Goal: Task Accomplishment & Management: Complete application form

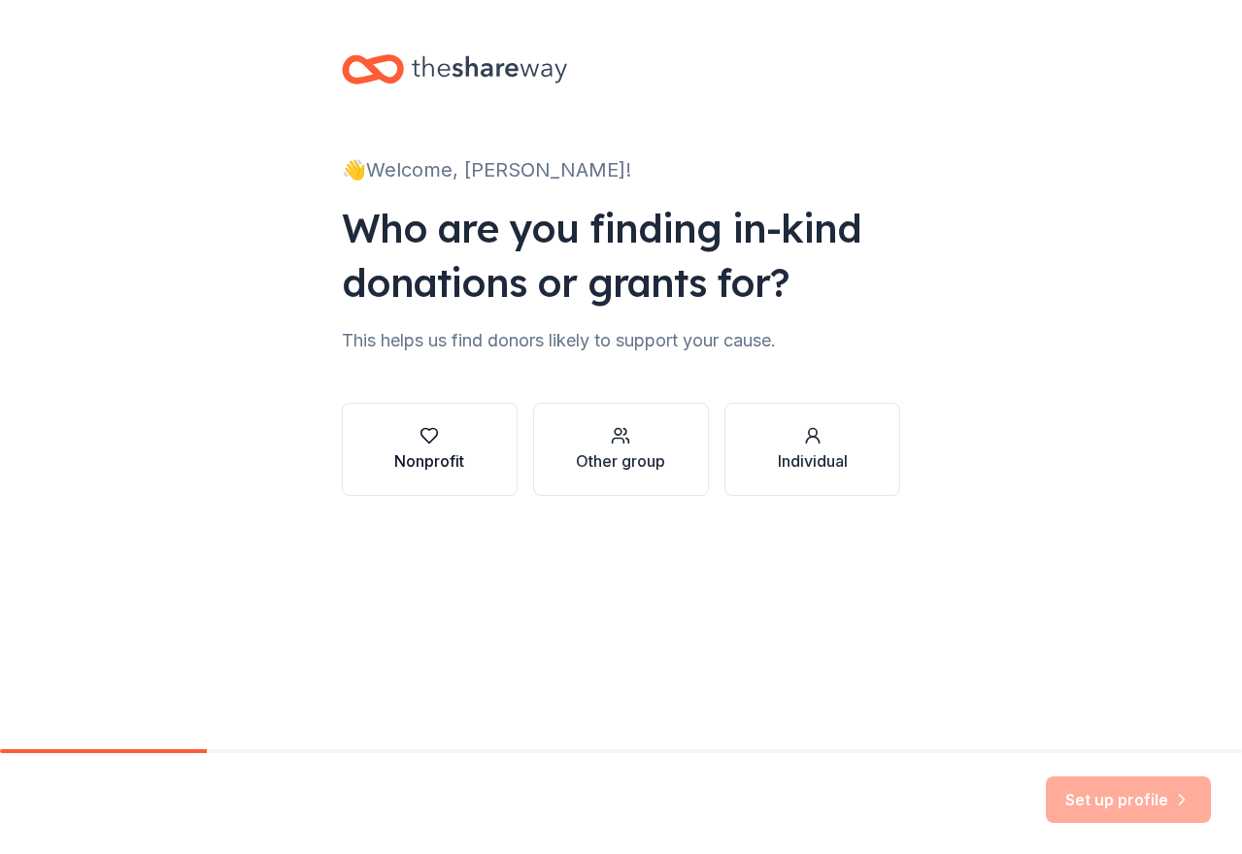
click at [443, 450] on div "Nonprofit" at bounding box center [429, 461] width 70 height 23
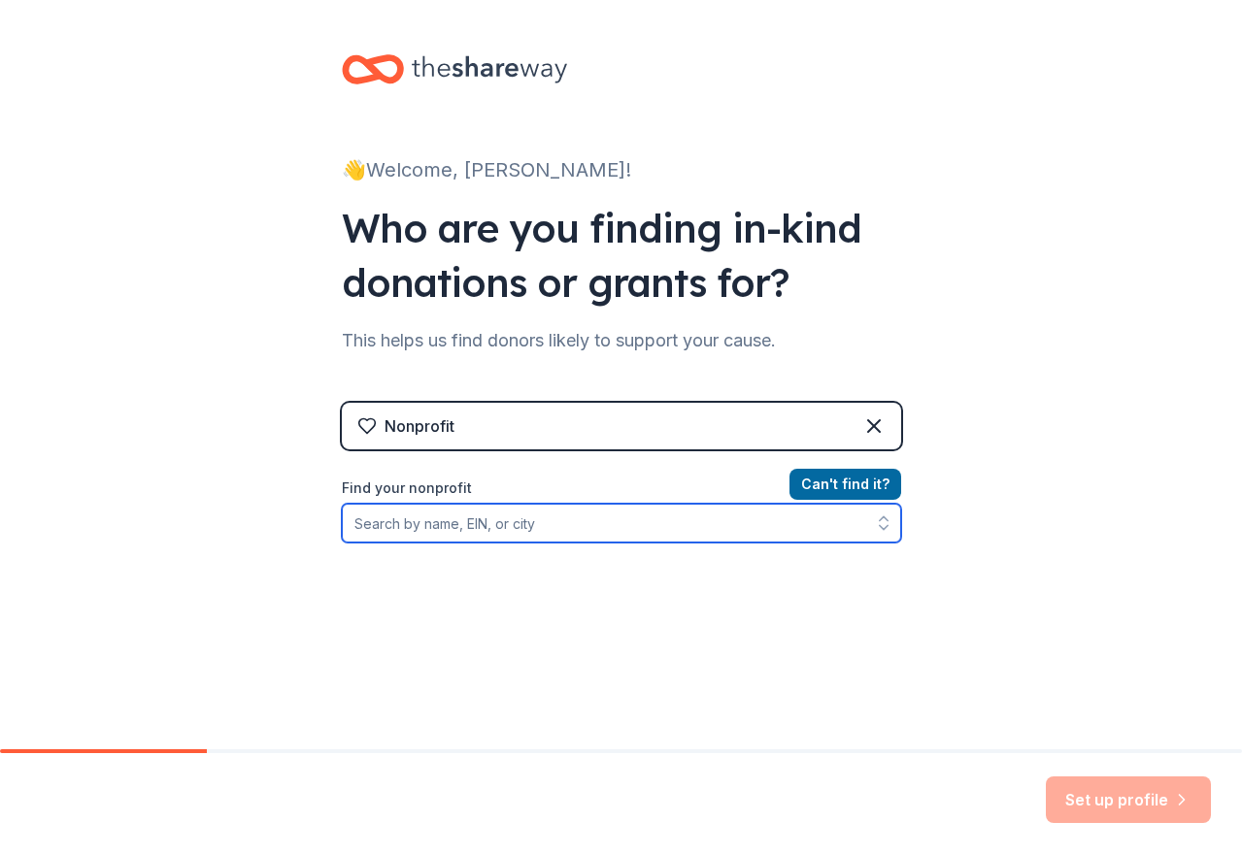
click at [541, 532] on input "Find your nonprofit" at bounding box center [621, 523] width 559 height 39
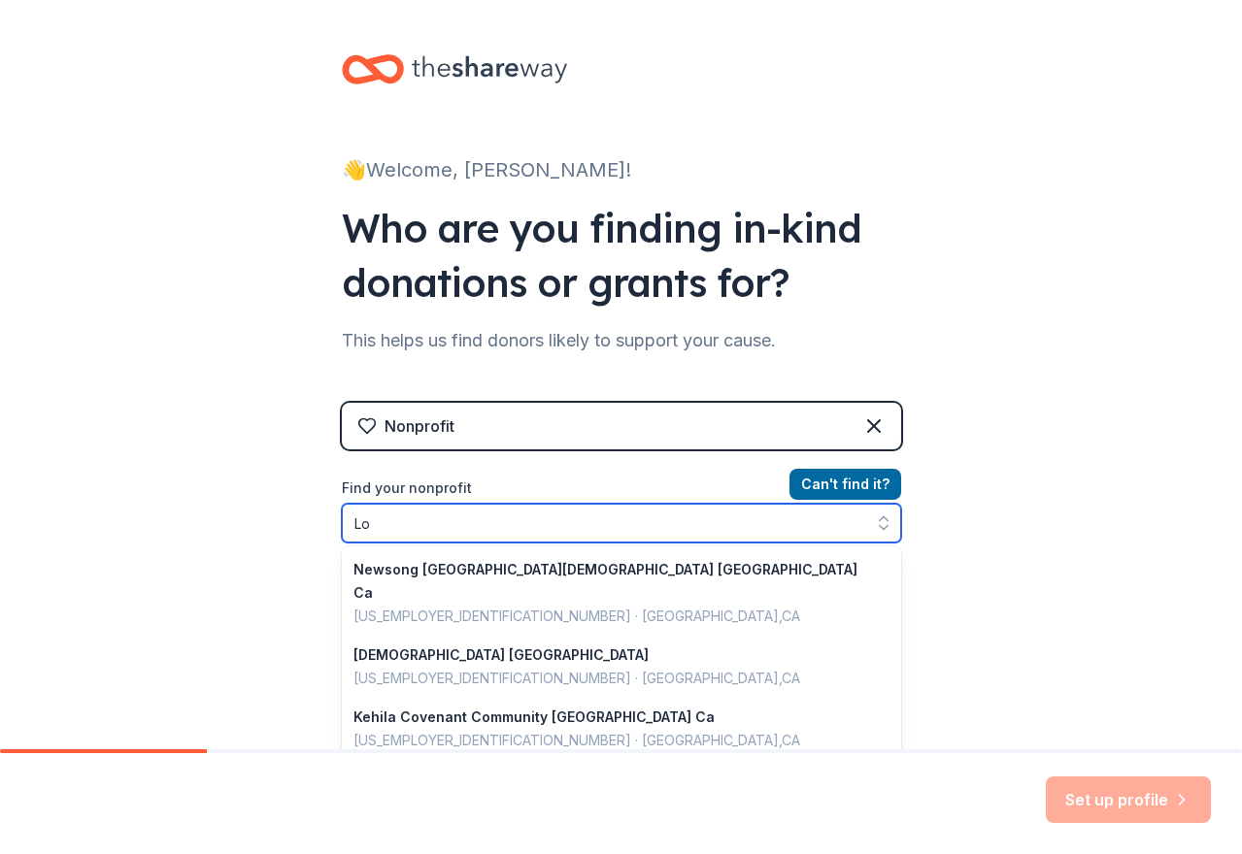
type input "L"
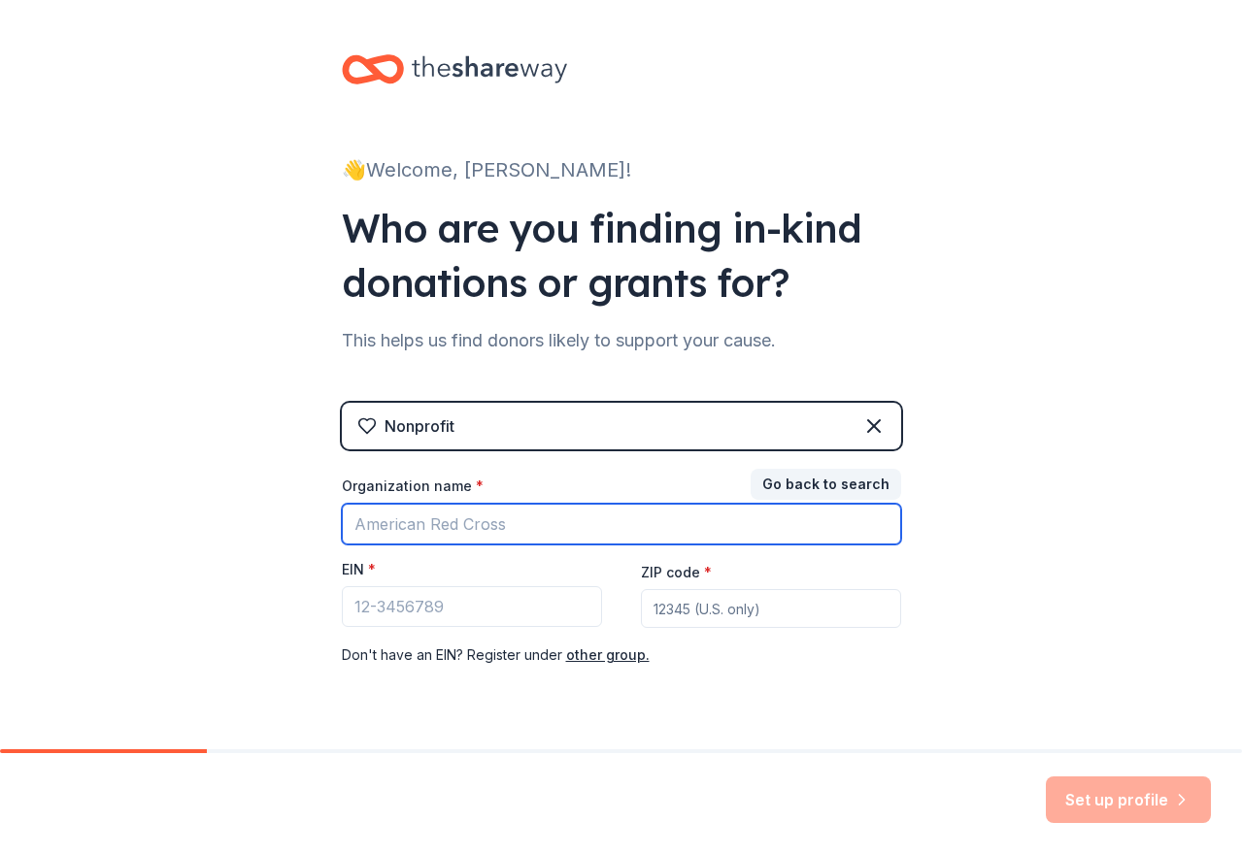
click at [411, 529] on input "Organization name *" at bounding box center [621, 524] width 559 height 41
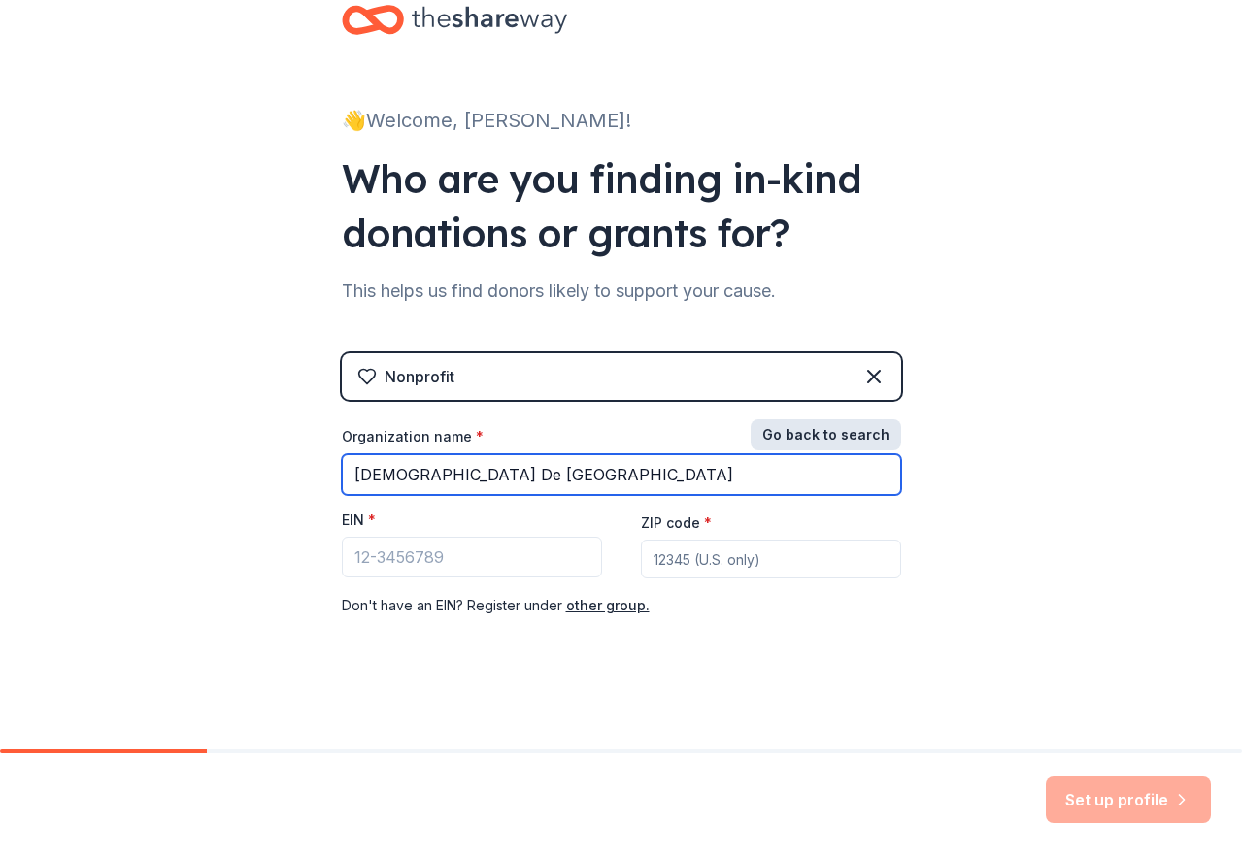
type input "[DEMOGRAPHIC_DATA] De [GEOGRAPHIC_DATA]"
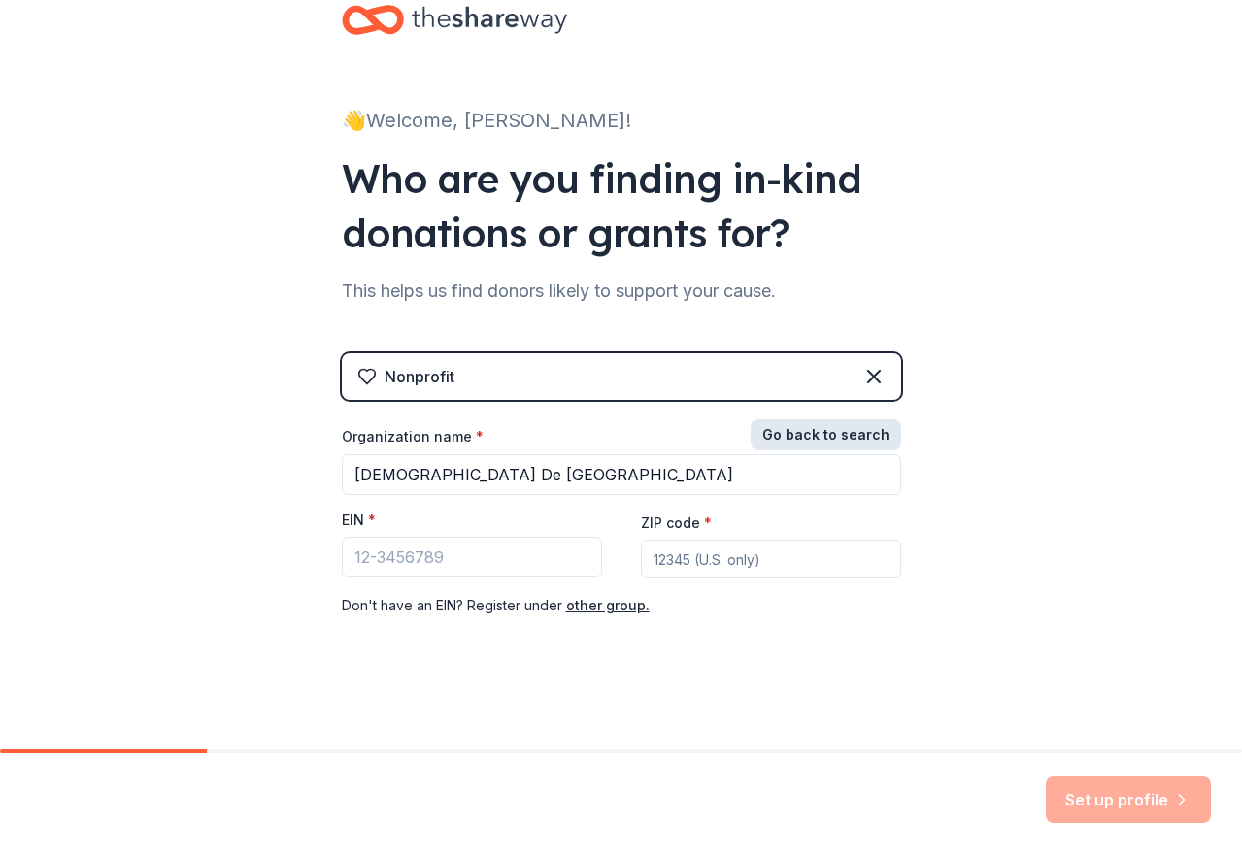
click at [846, 436] on button "Go back to search" at bounding box center [826, 434] width 151 height 31
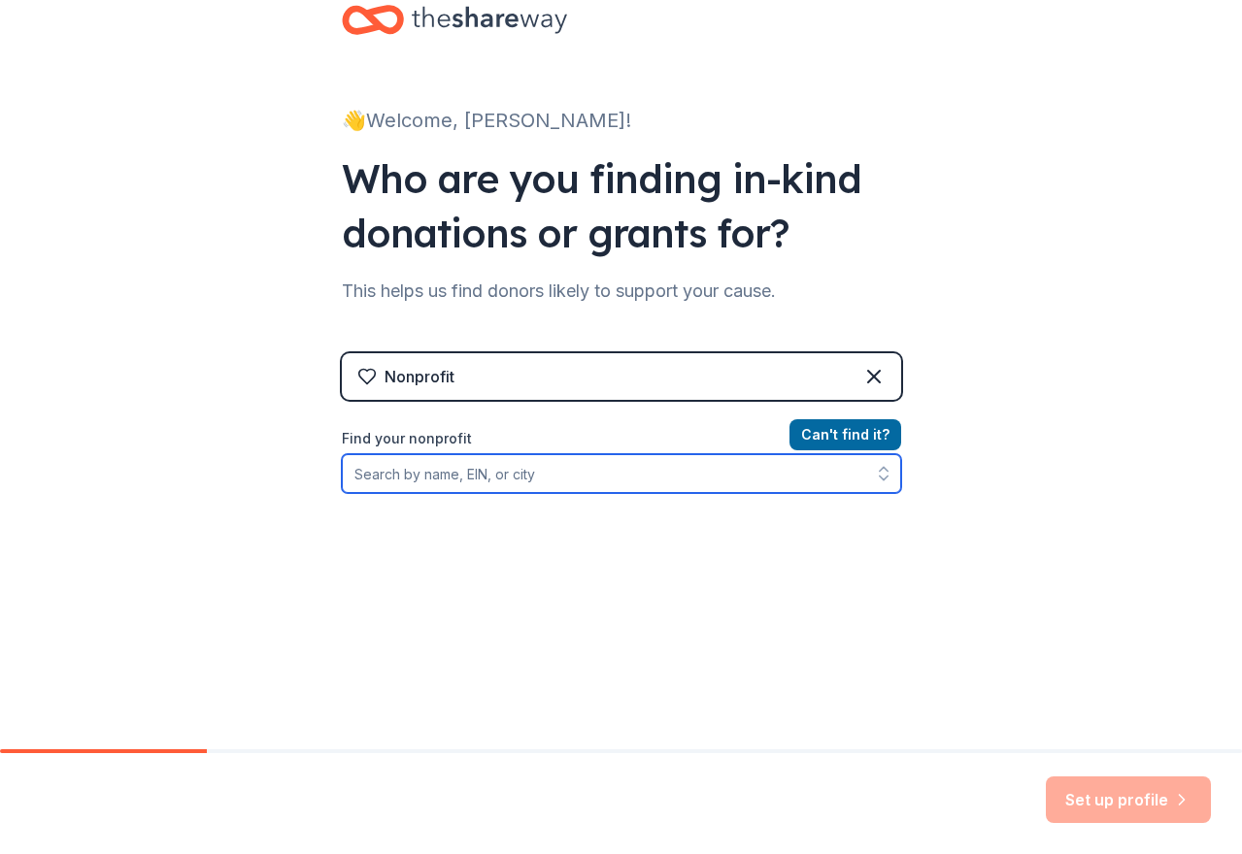
click at [521, 467] on input "Find your nonprofit" at bounding box center [621, 473] width 559 height 39
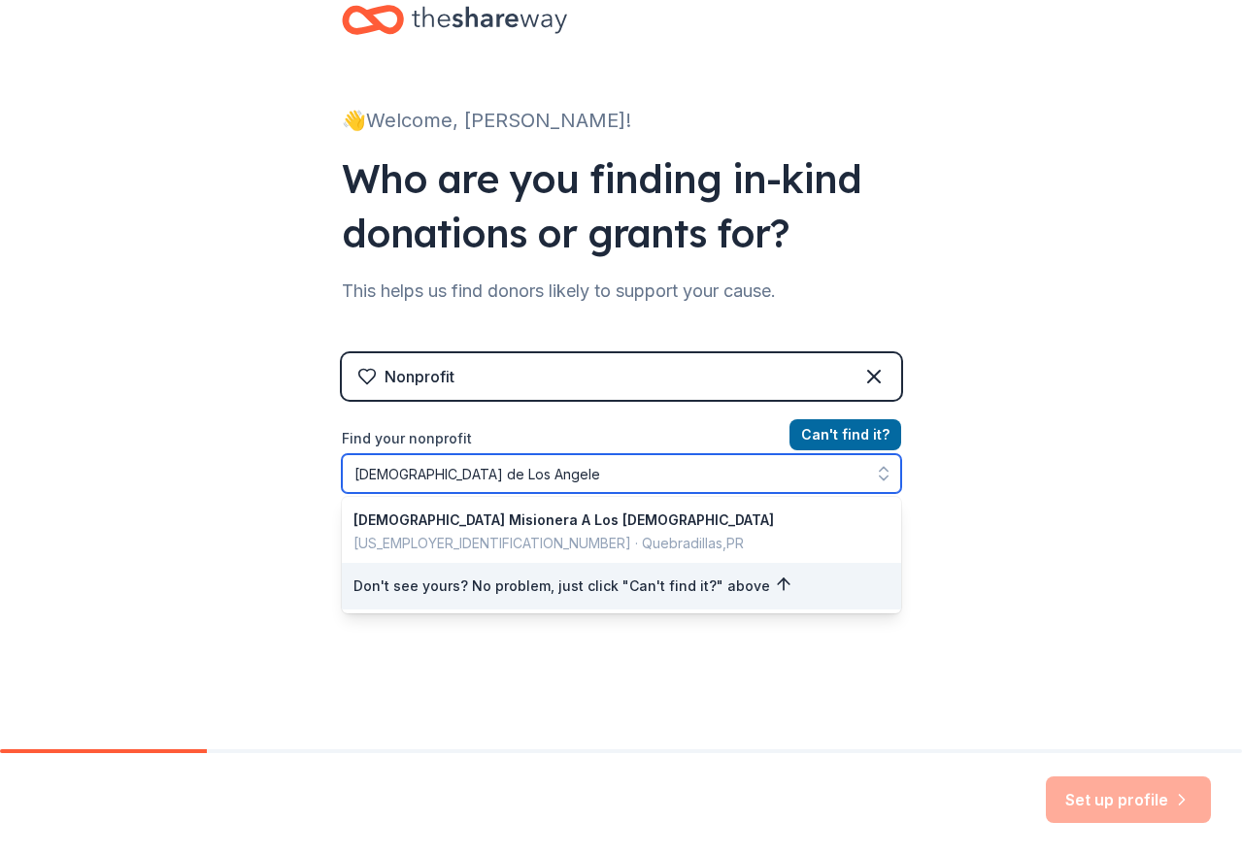
type input "[DEMOGRAPHIC_DATA] de [GEOGRAPHIC_DATA]"
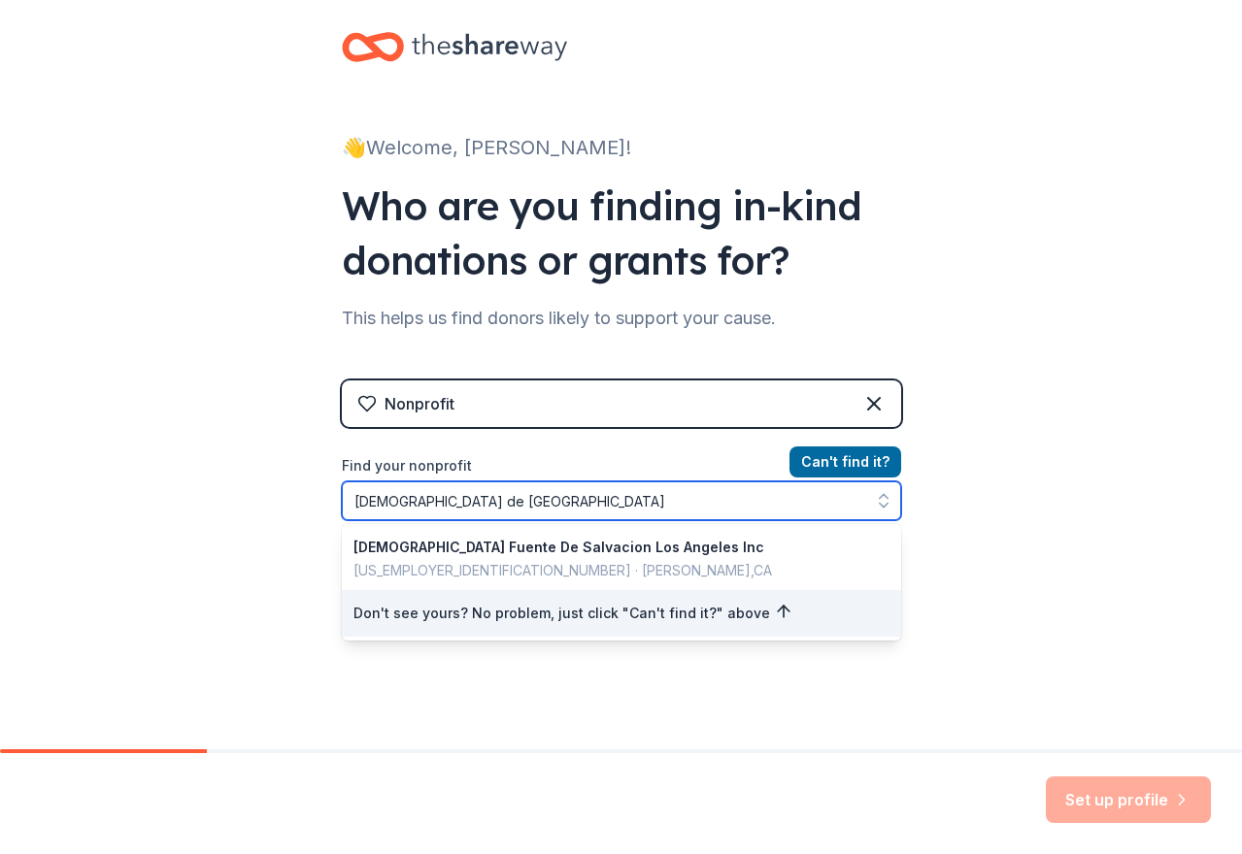
scroll to position [0, 0]
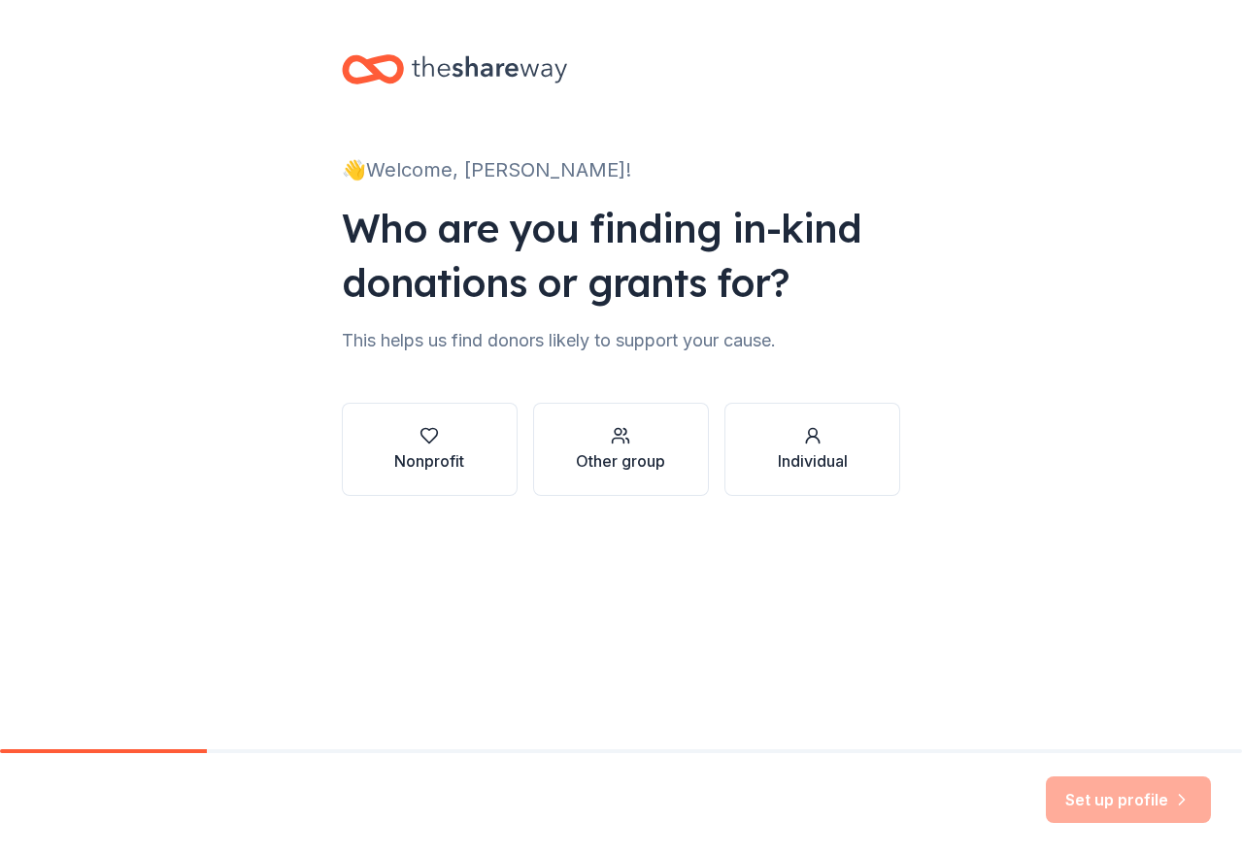
click at [420, 455] on div "Nonprofit" at bounding box center [429, 461] width 70 height 23
